Goal: Check status: Check status

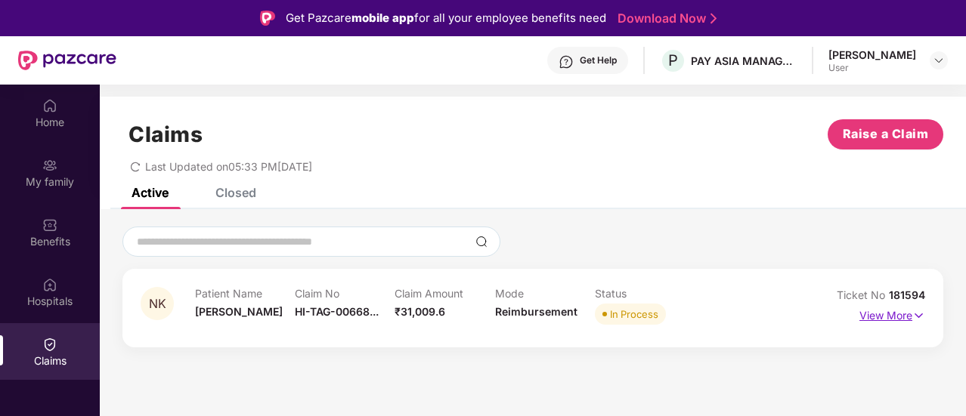
click at [905, 322] on p "View More" at bounding box center [892, 314] width 66 height 20
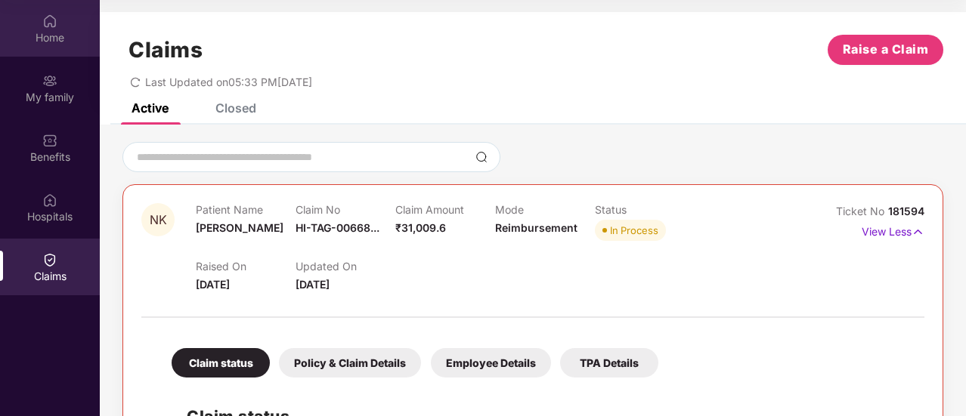
click at [52, 28] on img at bounding box center [49, 21] width 15 height 15
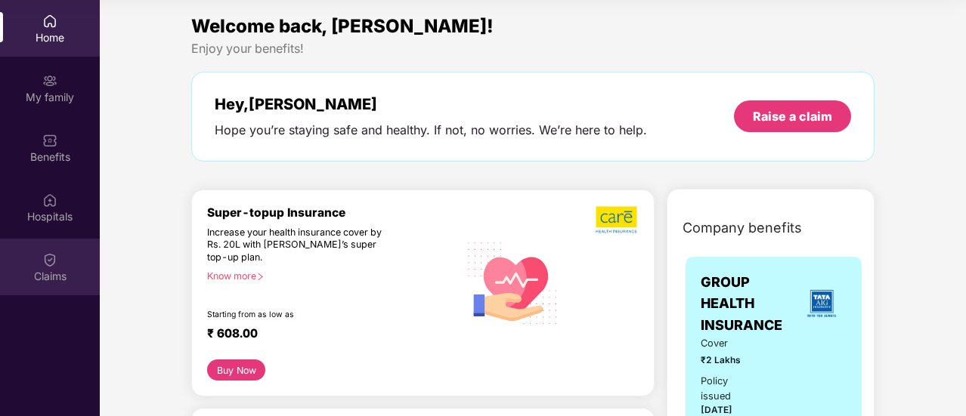
click at [35, 258] on div "Claims" at bounding box center [50, 267] width 100 height 57
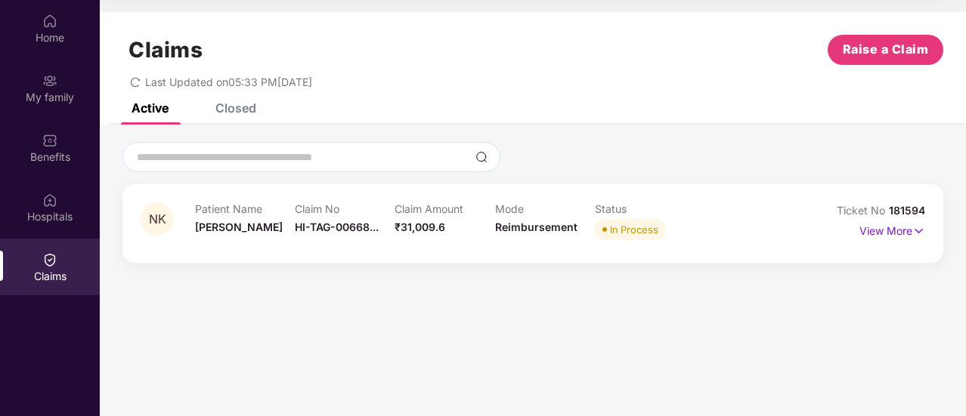
click at [133, 79] on icon "redo" at bounding box center [135, 82] width 11 height 11
click at [878, 228] on p "View More" at bounding box center [892, 229] width 66 height 20
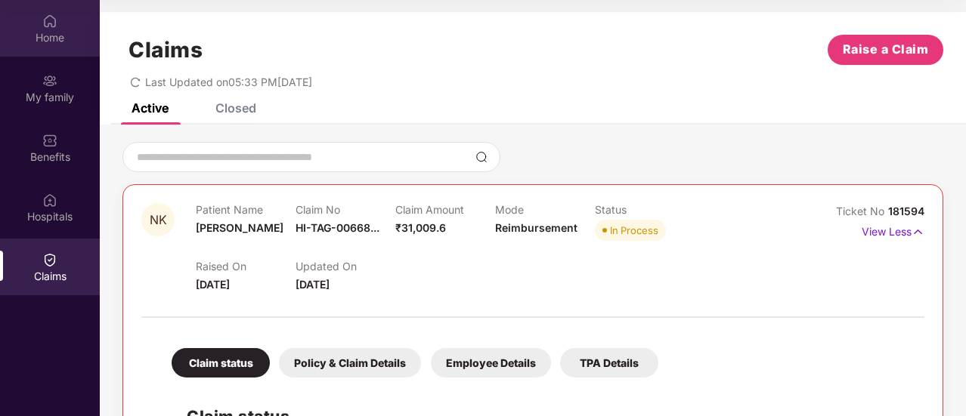
click at [54, 21] on img at bounding box center [49, 21] width 15 height 15
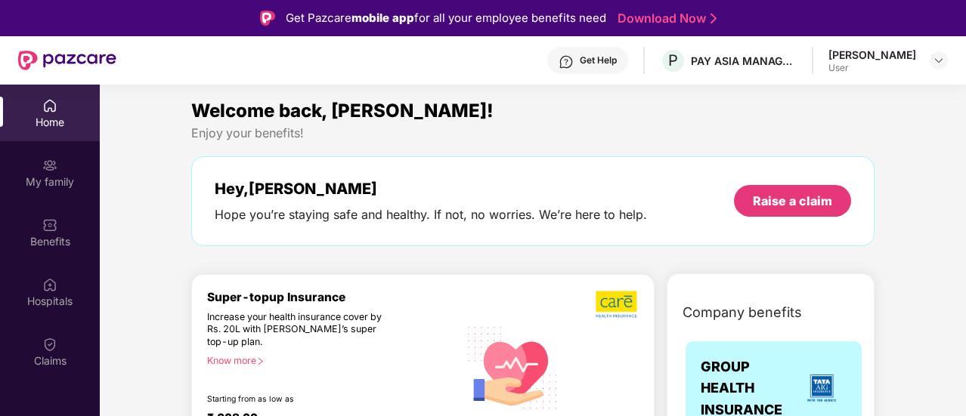
click at [589, 62] on div "Get Help" at bounding box center [587, 60] width 81 height 27
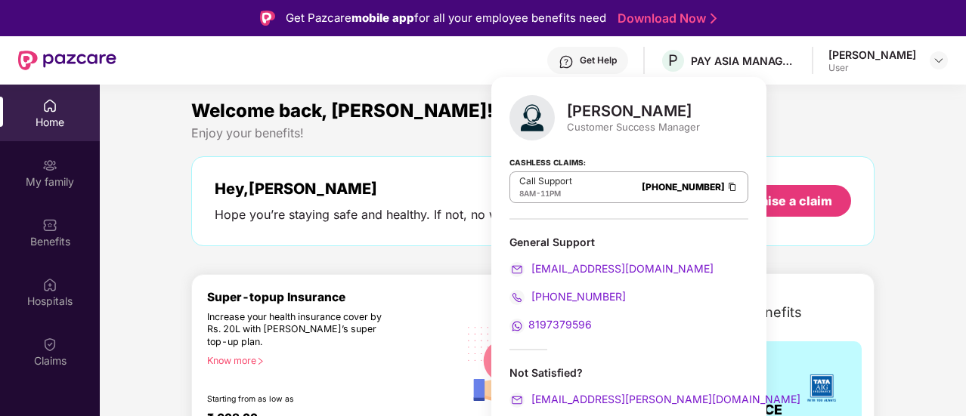
click at [539, 323] on span "8197379596" at bounding box center [559, 324] width 63 height 13
